Goal: Information Seeking & Learning: Understand process/instructions

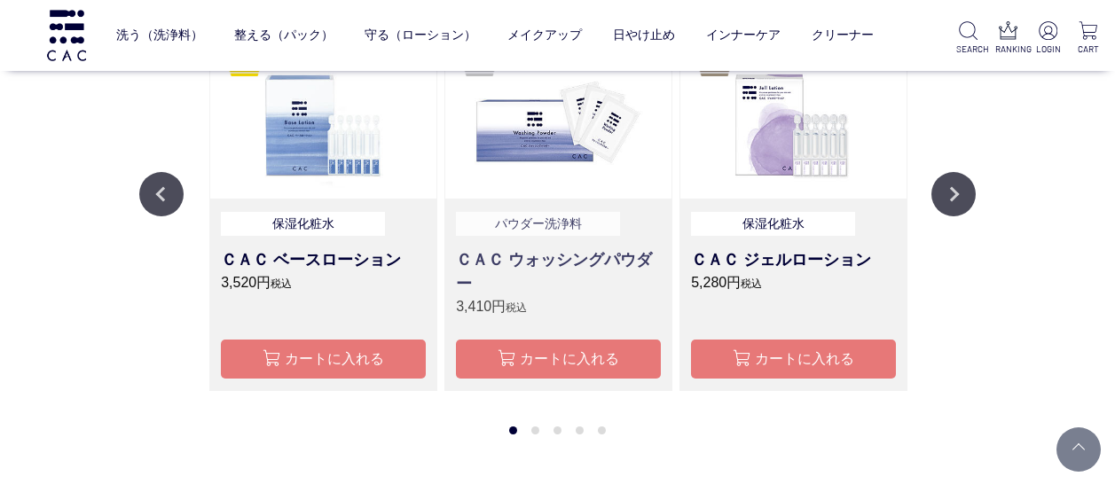
scroll to position [1330, 0]
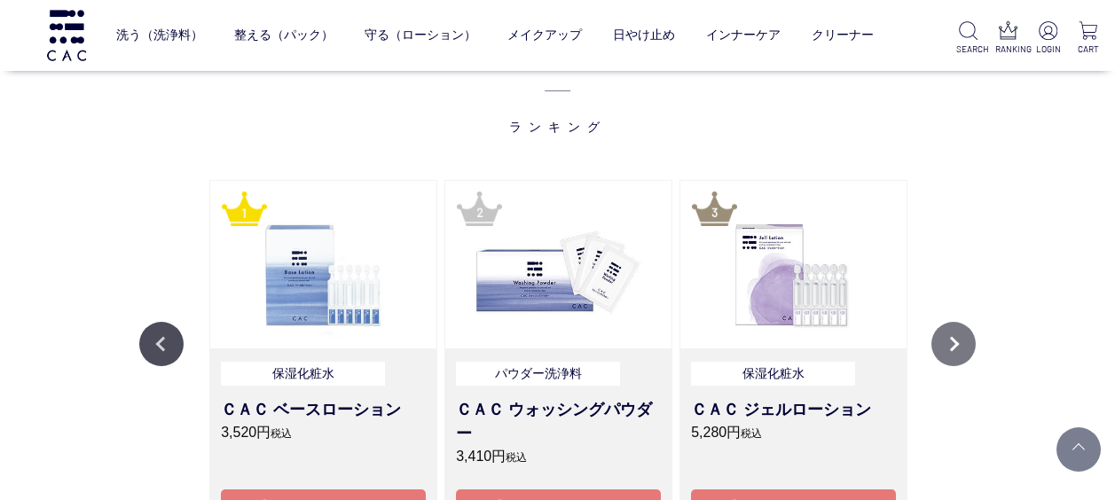
click at [961, 349] on button "Next" at bounding box center [953, 344] width 44 height 44
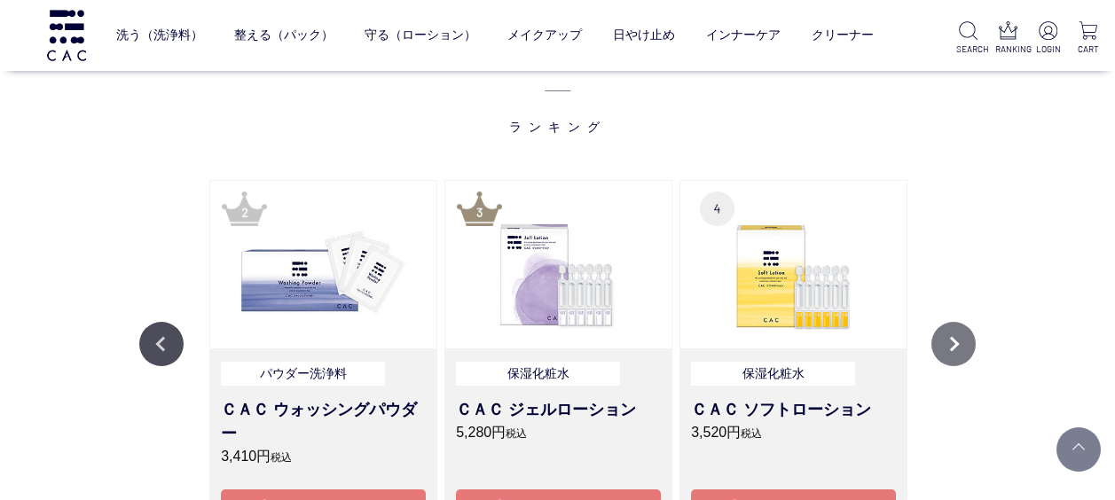
click at [961, 349] on button "Next" at bounding box center [953, 344] width 44 height 44
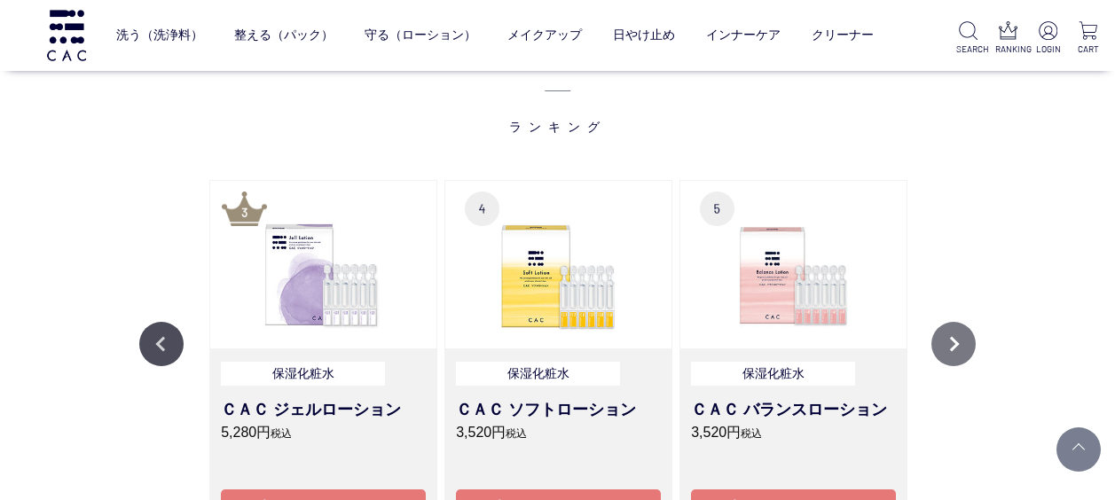
click at [961, 349] on button "Next" at bounding box center [953, 344] width 44 height 44
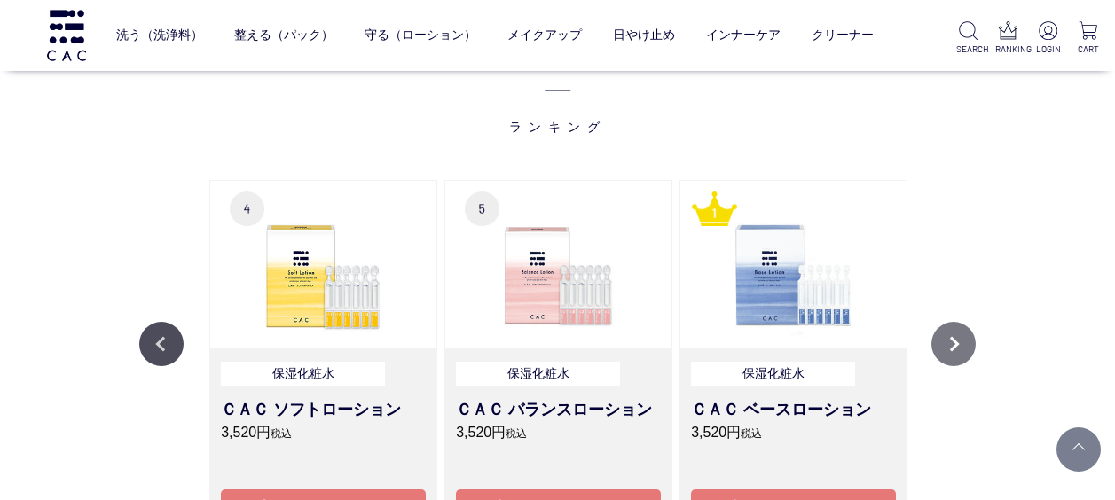
click at [961, 349] on button "Next" at bounding box center [953, 344] width 44 height 44
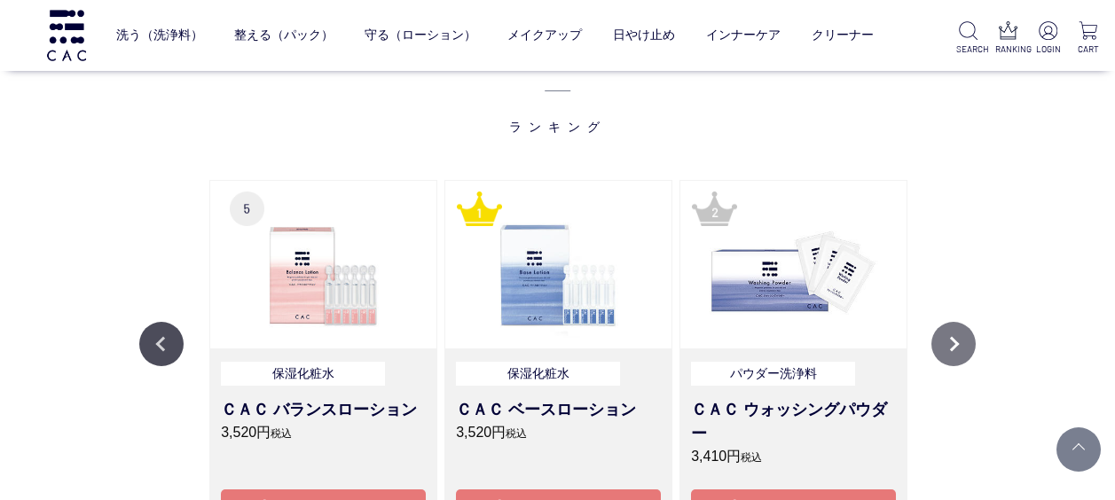
click at [961, 349] on button "Next" at bounding box center [953, 344] width 44 height 44
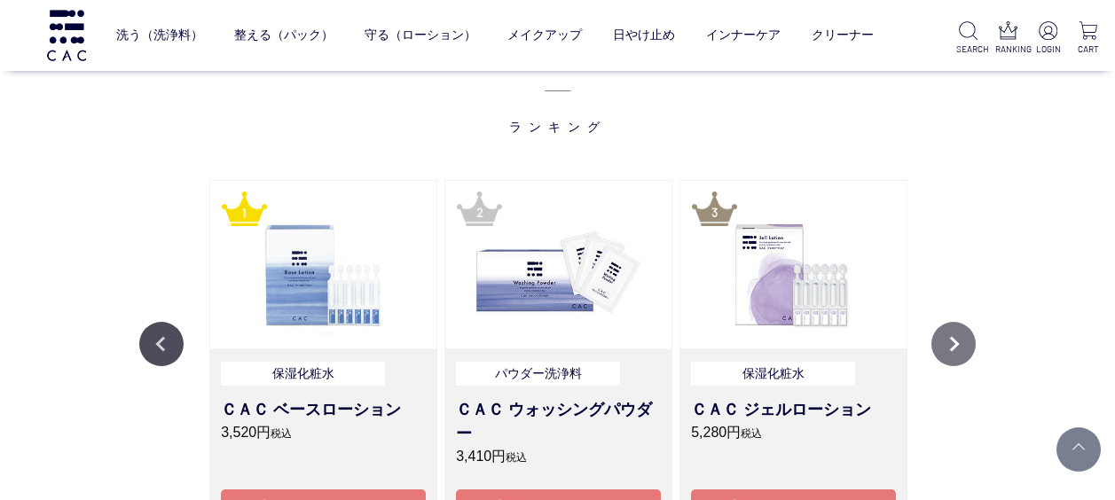
click at [961, 349] on button "Next" at bounding box center [953, 344] width 44 height 44
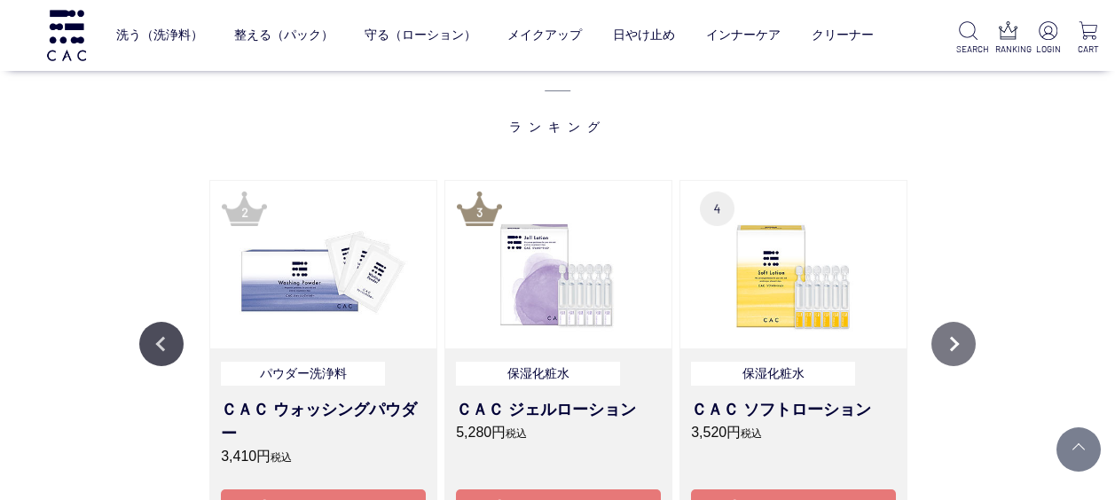
click at [961, 349] on button "Next" at bounding box center [953, 344] width 44 height 44
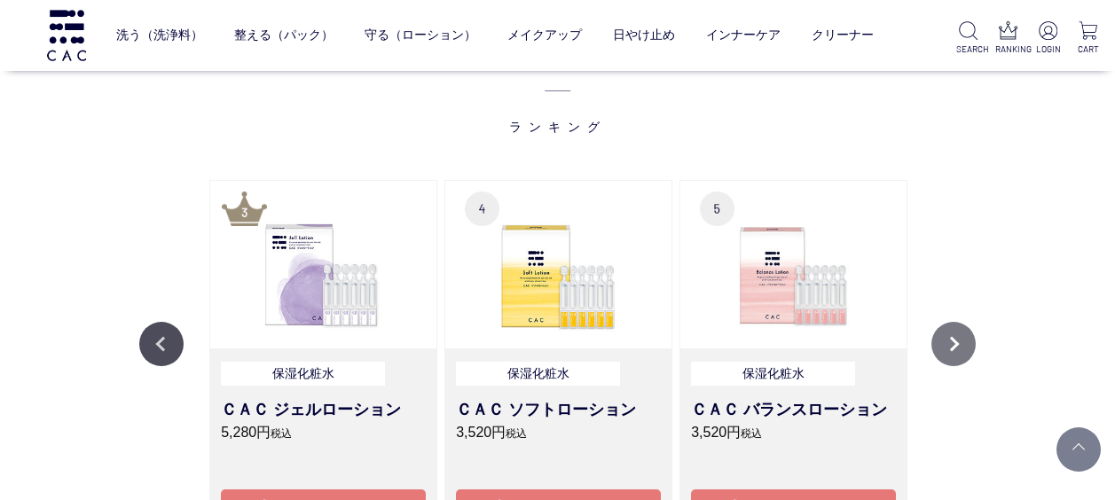
click at [961, 349] on button "Next" at bounding box center [953, 344] width 44 height 44
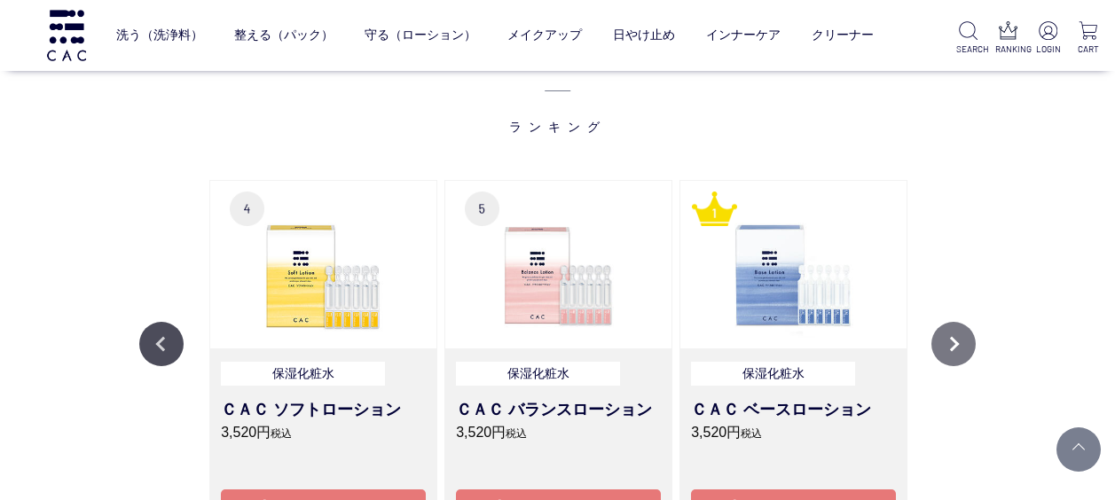
click at [961, 349] on button "Next" at bounding box center [953, 344] width 44 height 44
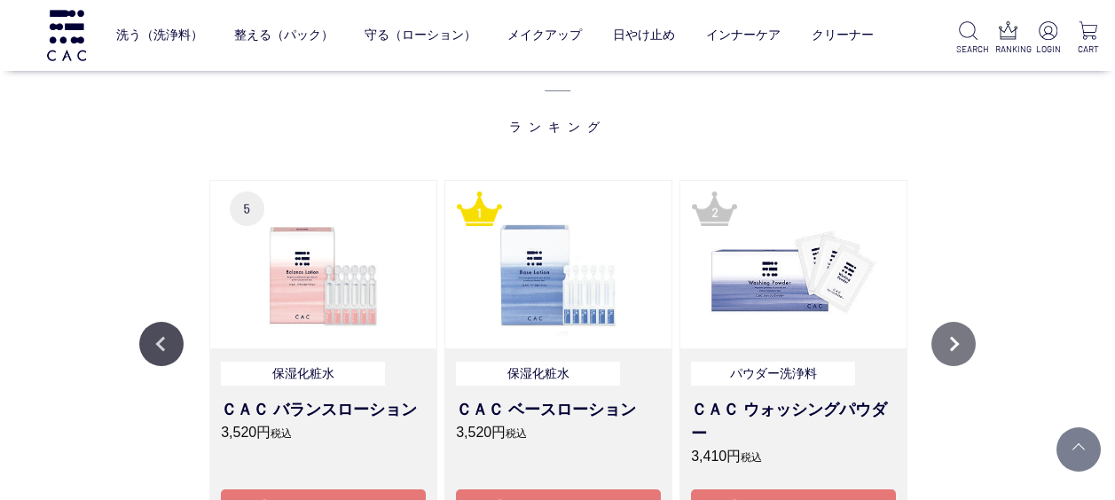
click at [961, 349] on button "Next" at bounding box center [953, 344] width 44 height 44
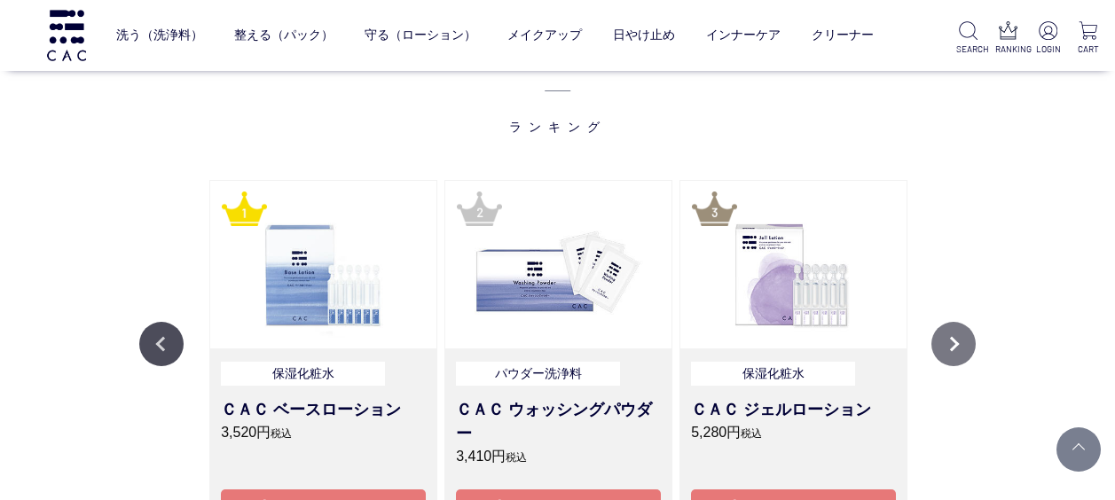
click at [961, 349] on button "Next" at bounding box center [953, 344] width 44 height 44
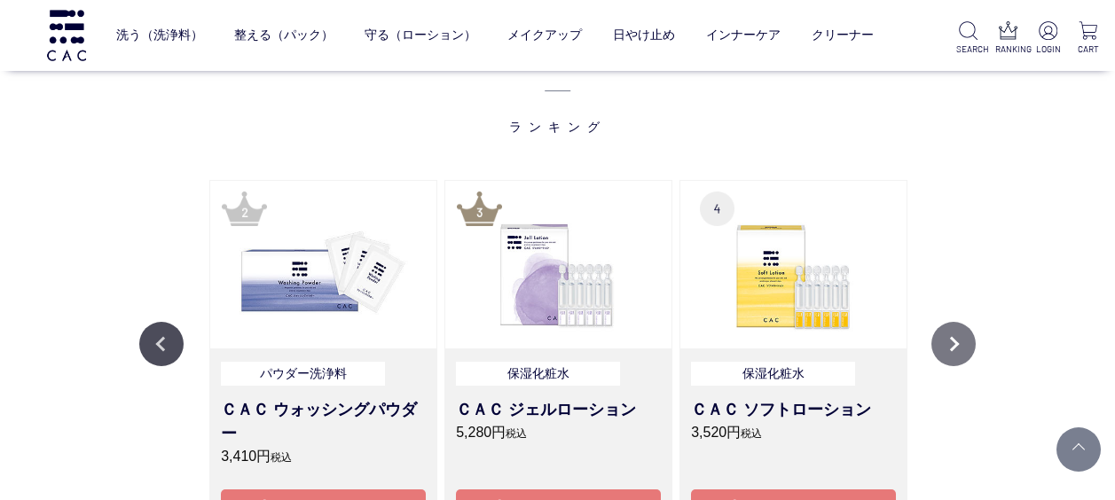
click at [961, 349] on button "Next" at bounding box center [953, 344] width 44 height 44
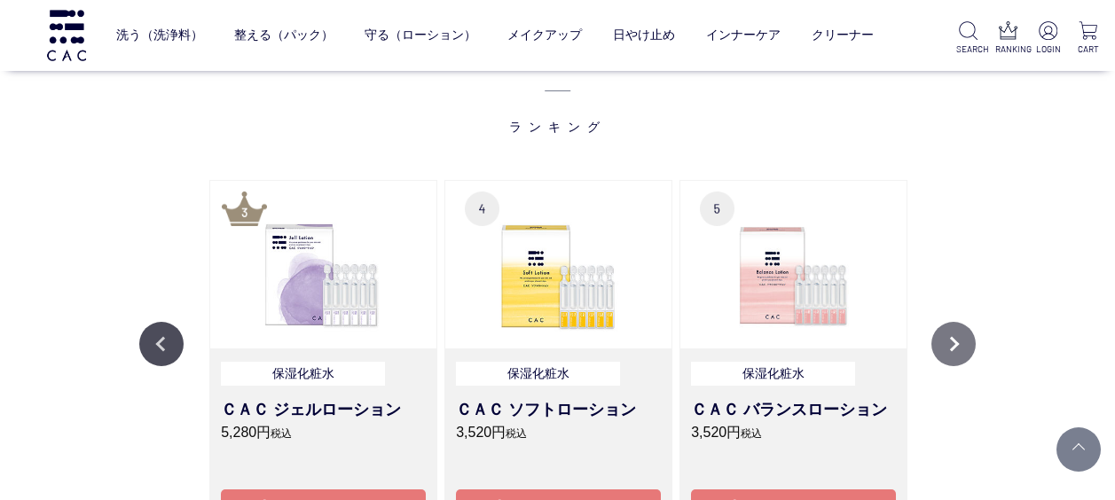
click at [961, 349] on button "Next" at bounding box center [953, 344] width 44 height 44
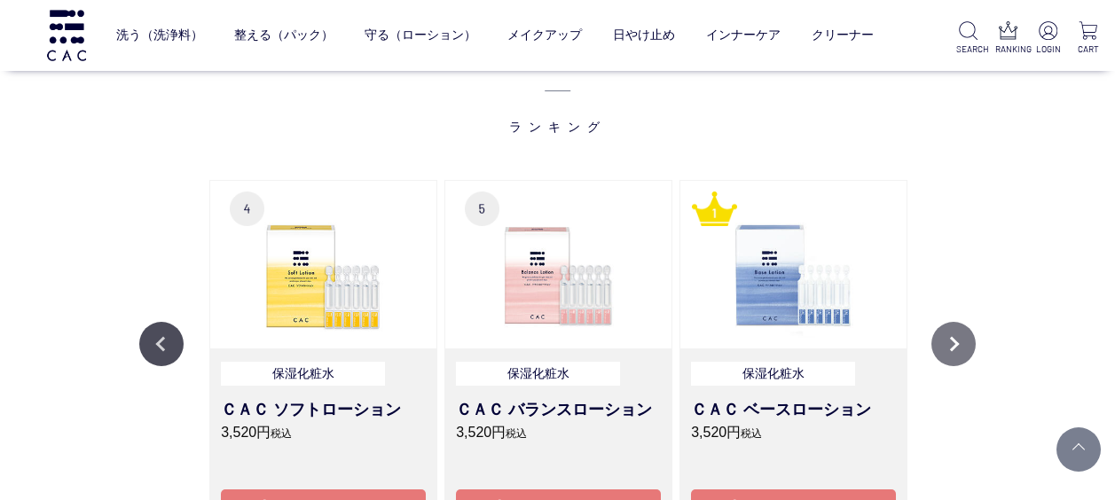
click at [961, 349] on button "Next" at bounding box center [953, 344] width 44 height 44
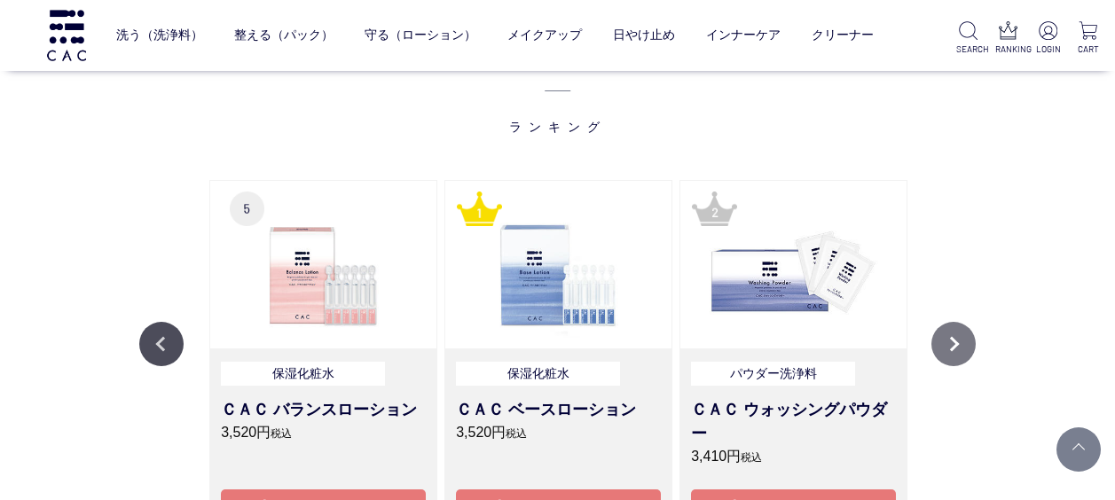
click at [958, 347] on button "Next" at bounding box center [953, 344] width 44 height 44
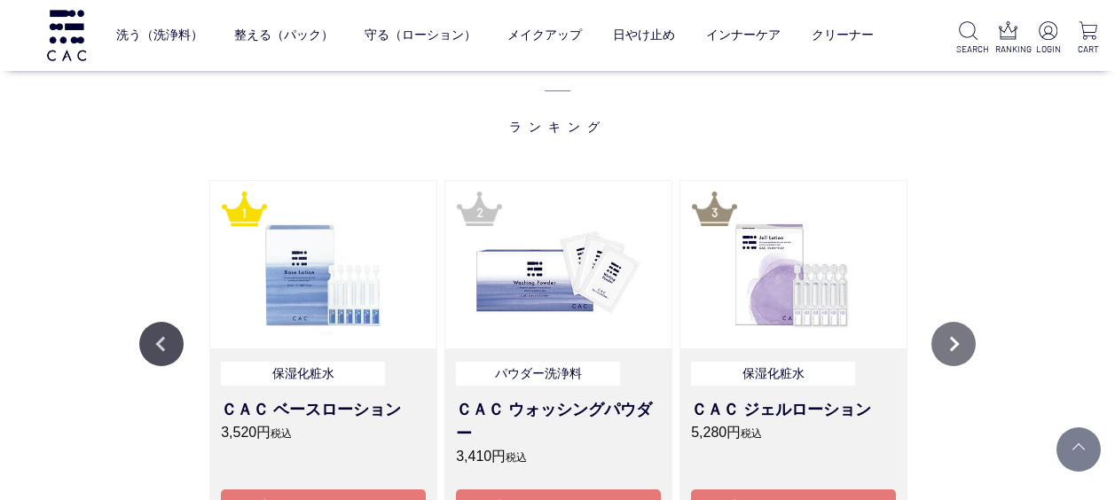
click at [958, 347] on button "Next" at bounding box center [953, 344] width 44 height 44
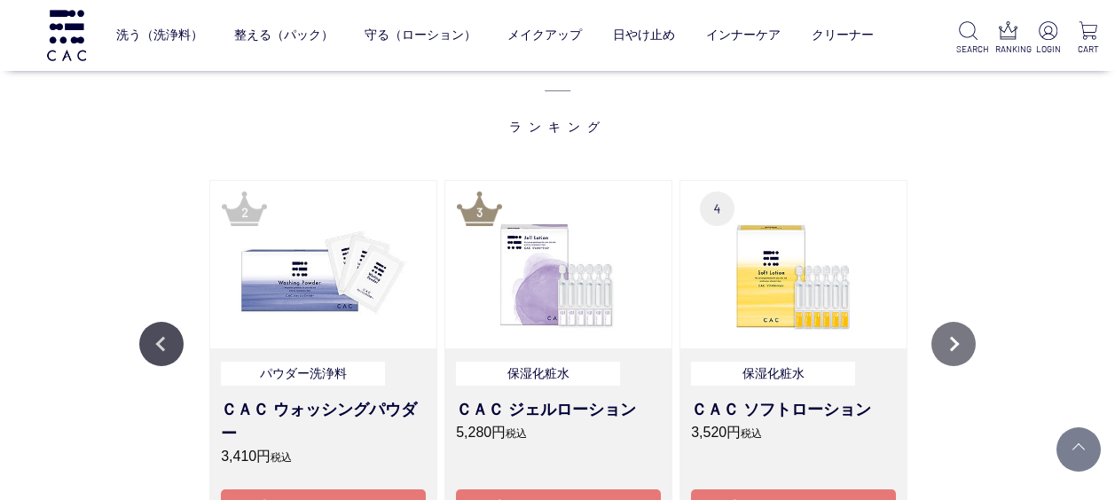
click at [958, 347] on button "Next" at bounding box center [953, 344] width 44 height 44
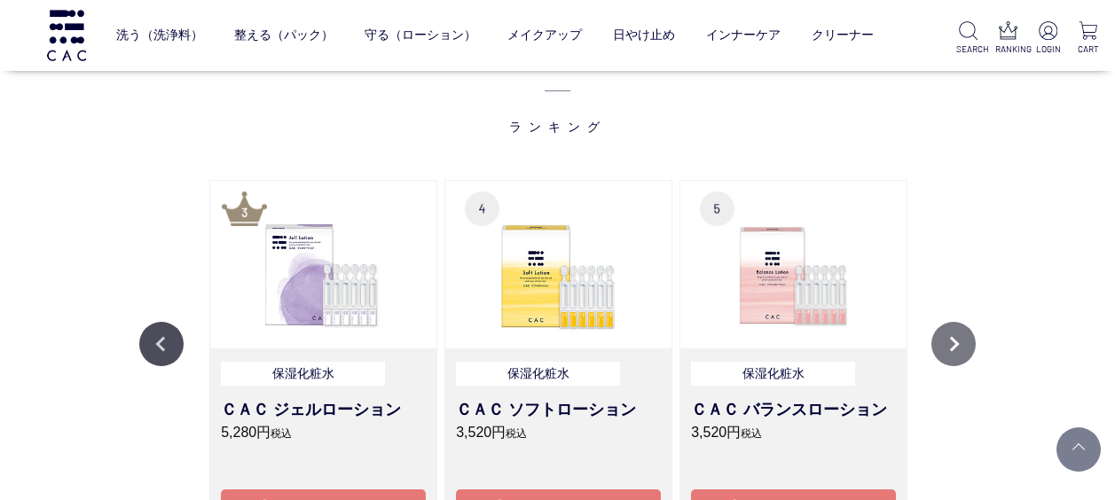
click at [958, 347] on button "Next" at bounding box center [953, 344] width 44 height 44
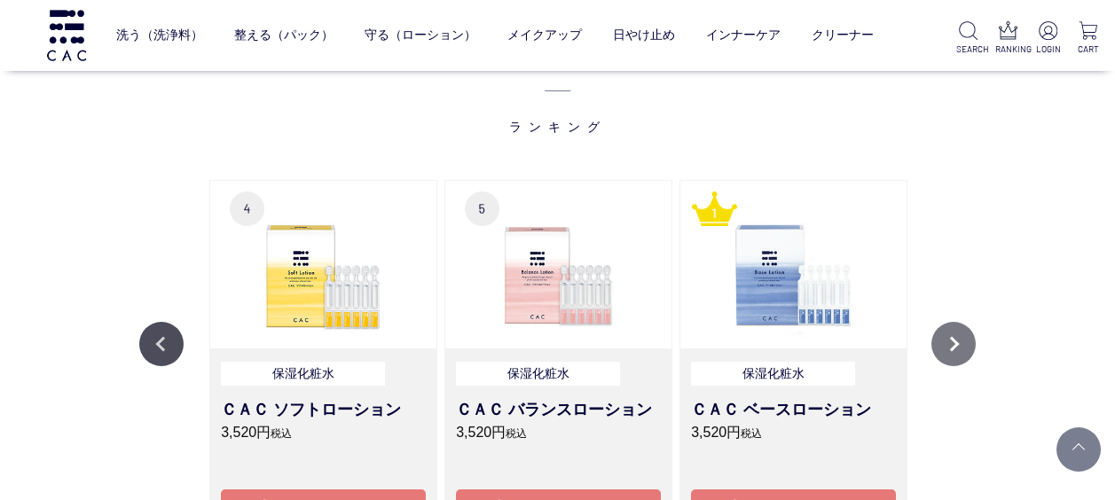
click at [958, 347] on button "Next" at bounding box center [953, 344] width 44 height 44
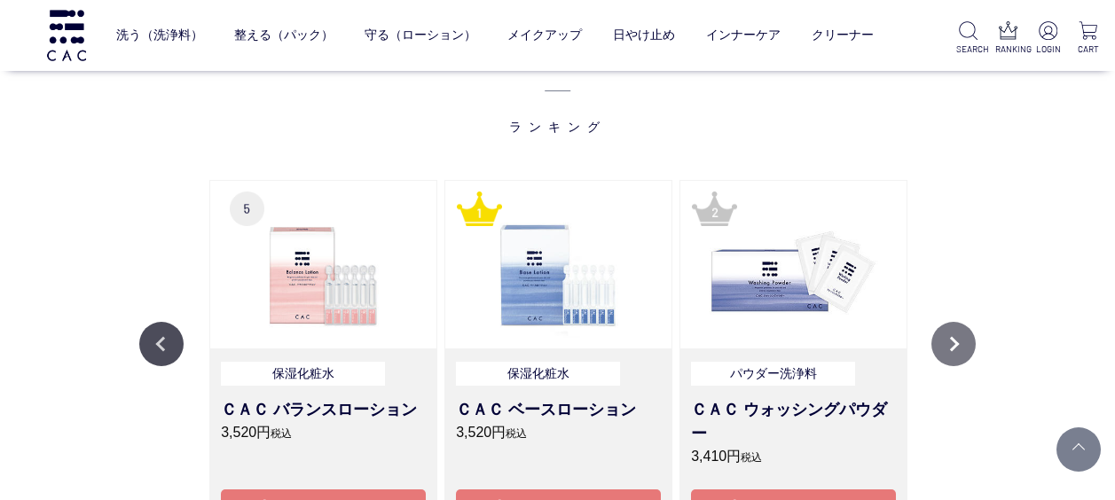
click at [958, 347] on button "Next" at bounding box center [953, 344] width 44 height 44
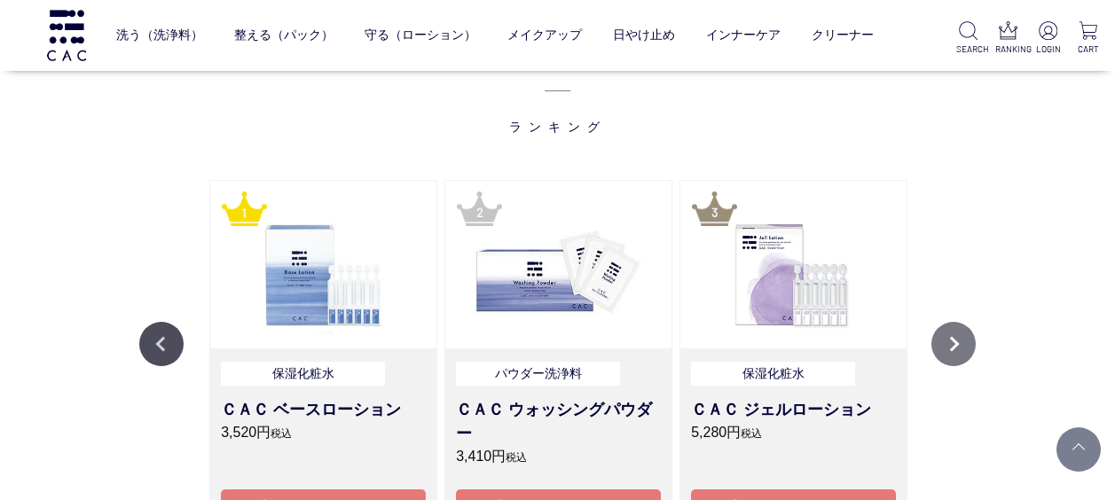
click at [958, 347] on button "Next" at bounding box center [953, 344] width 44 height 44
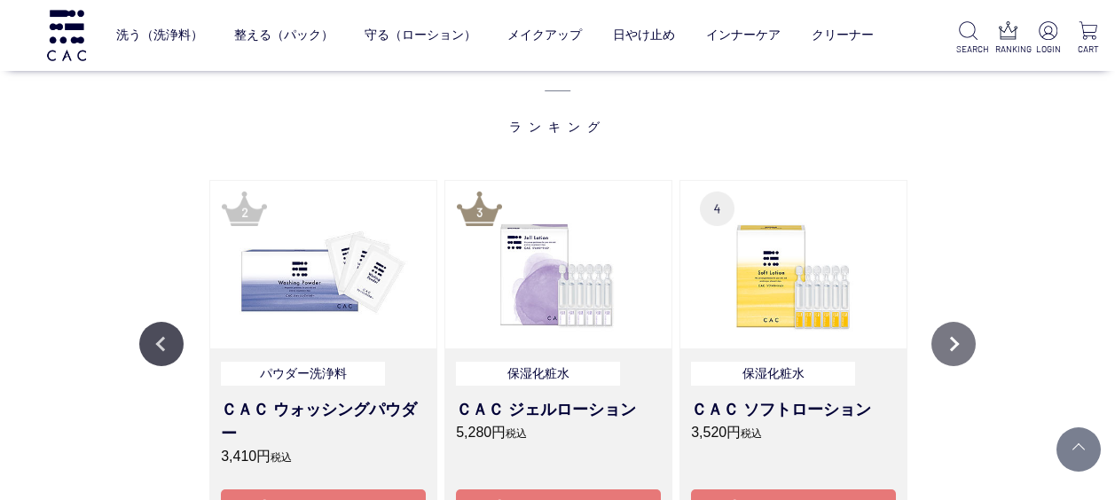
click at [958, 347] on button "Next" at bounding box center [953, 344] width 44 height 44
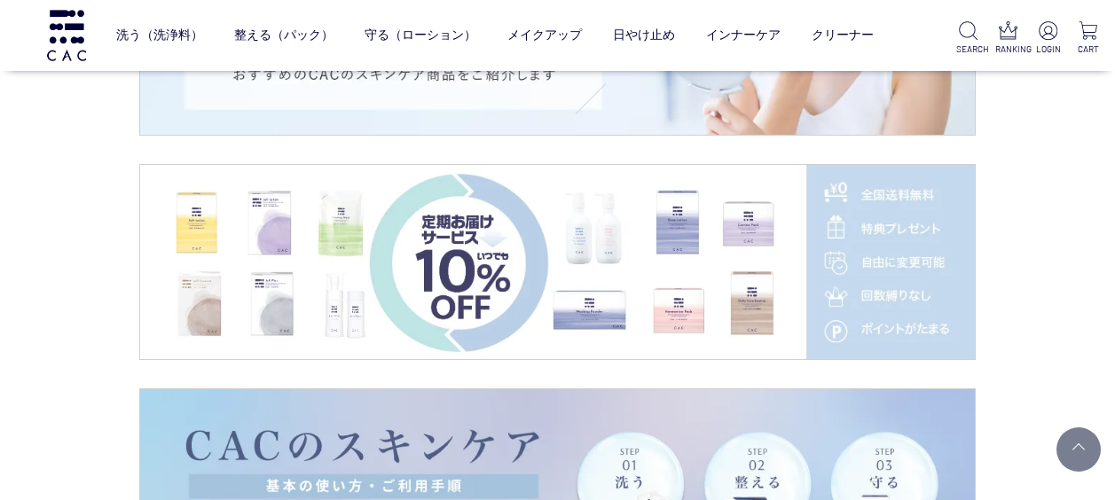
scroll to position [2217, 0]
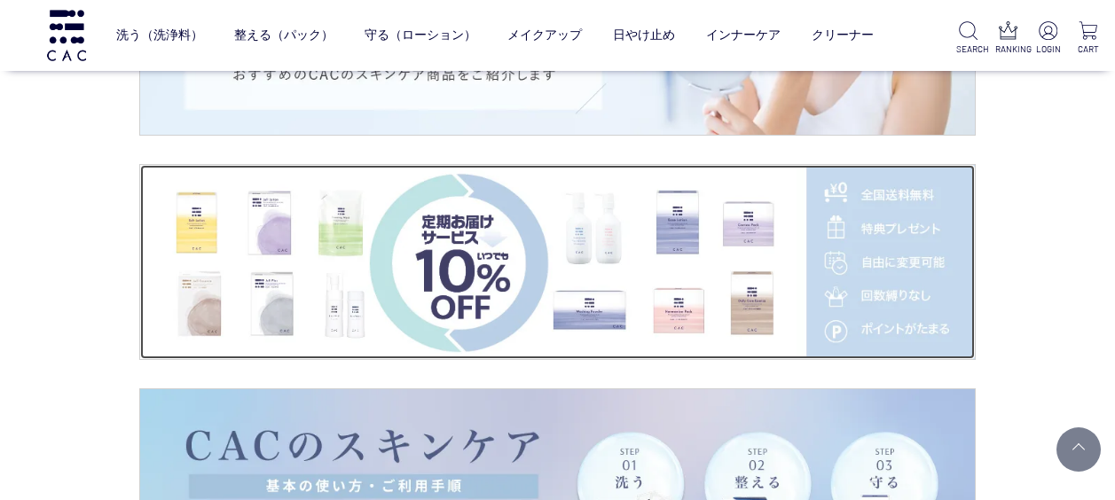
click at [651, 301] on img at bounding box center [557, 262] width 834 height 195
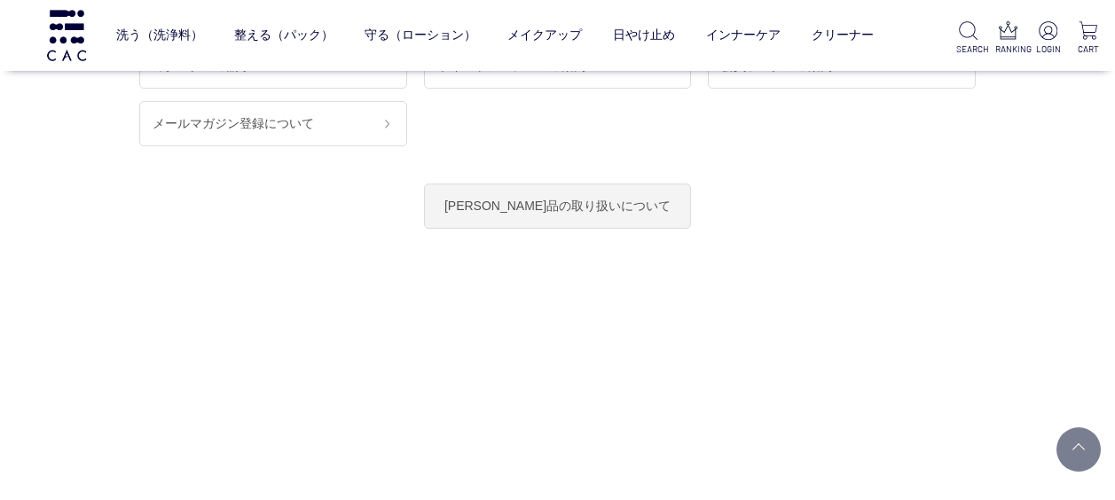
scroll to position [14542, 0]
